Goal: Task Accomplishment & Management: Manage account settings

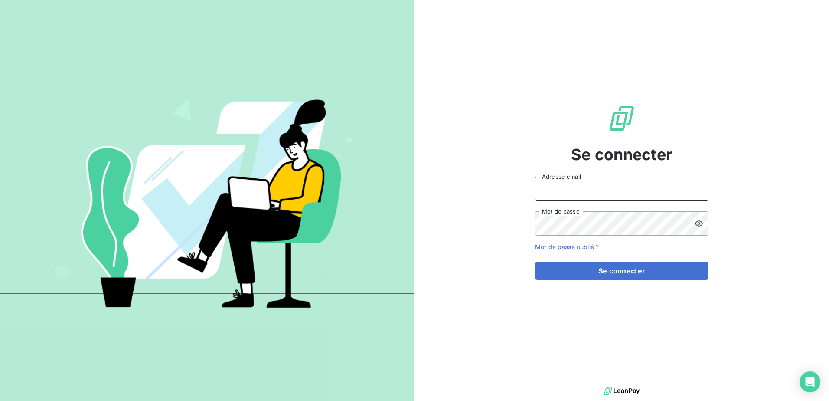
type input "[PERSON_NAME][EMAIL_ADDRESS][PERSON_NAME][DOMAIN_NAME]"
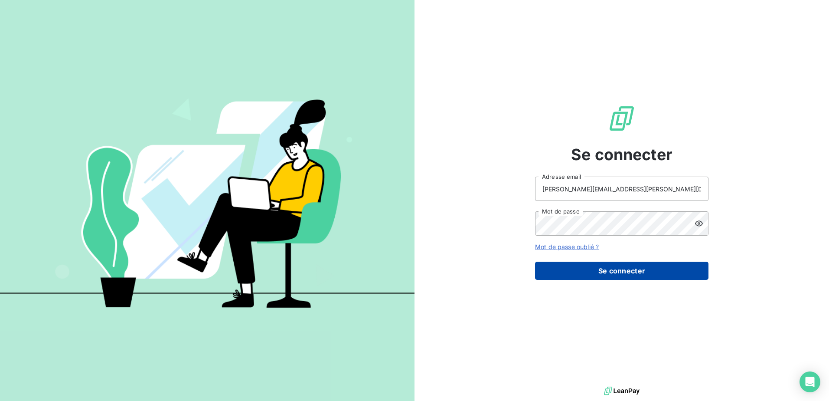
click at [602, 275] on button "Se connecter" at bounding box center [621, 271] width 173 height 18
